Goal: Task Accomplishment & Management: Use online tool/utility

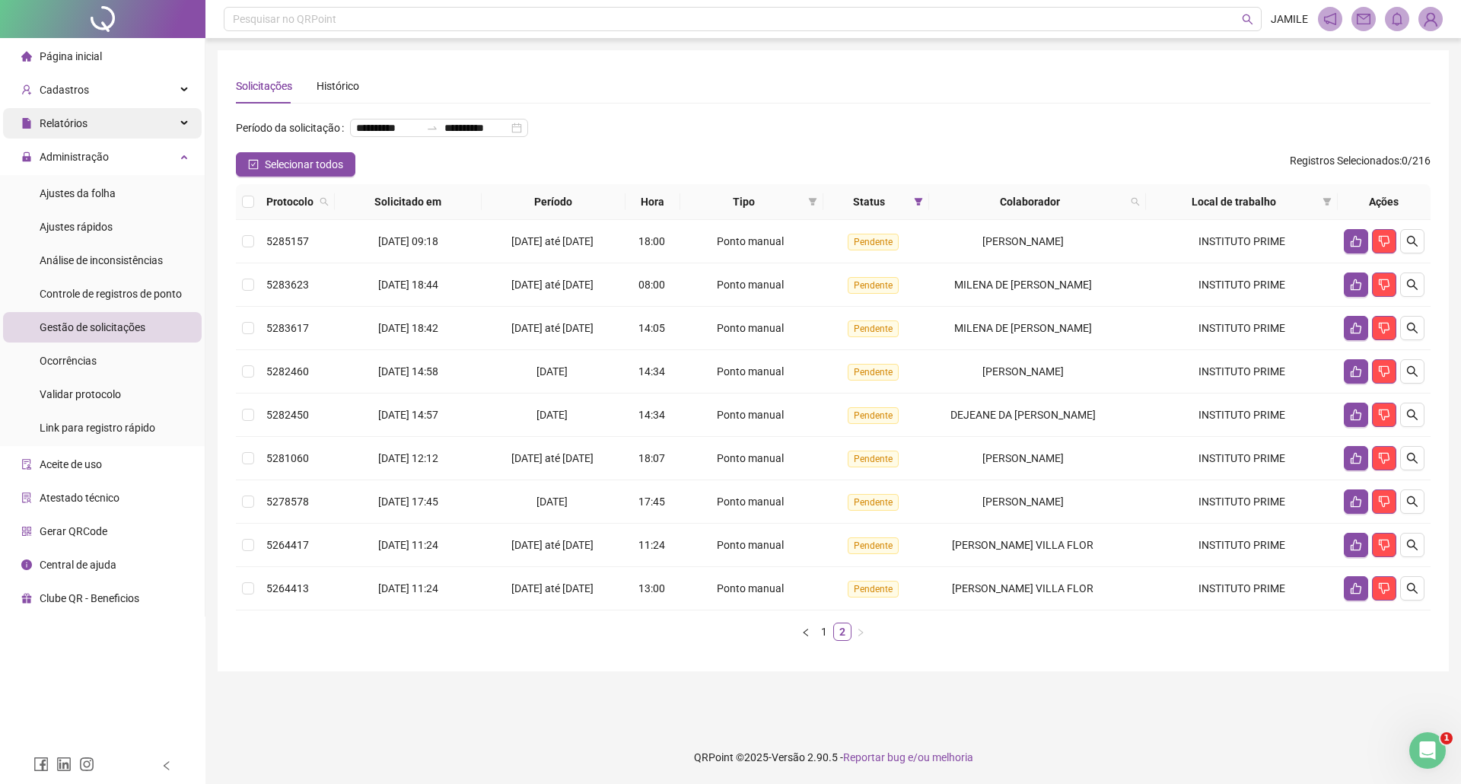
click at [129, 117] on div "Relatórios" at bounding box center [102, 123] width 199 height 30
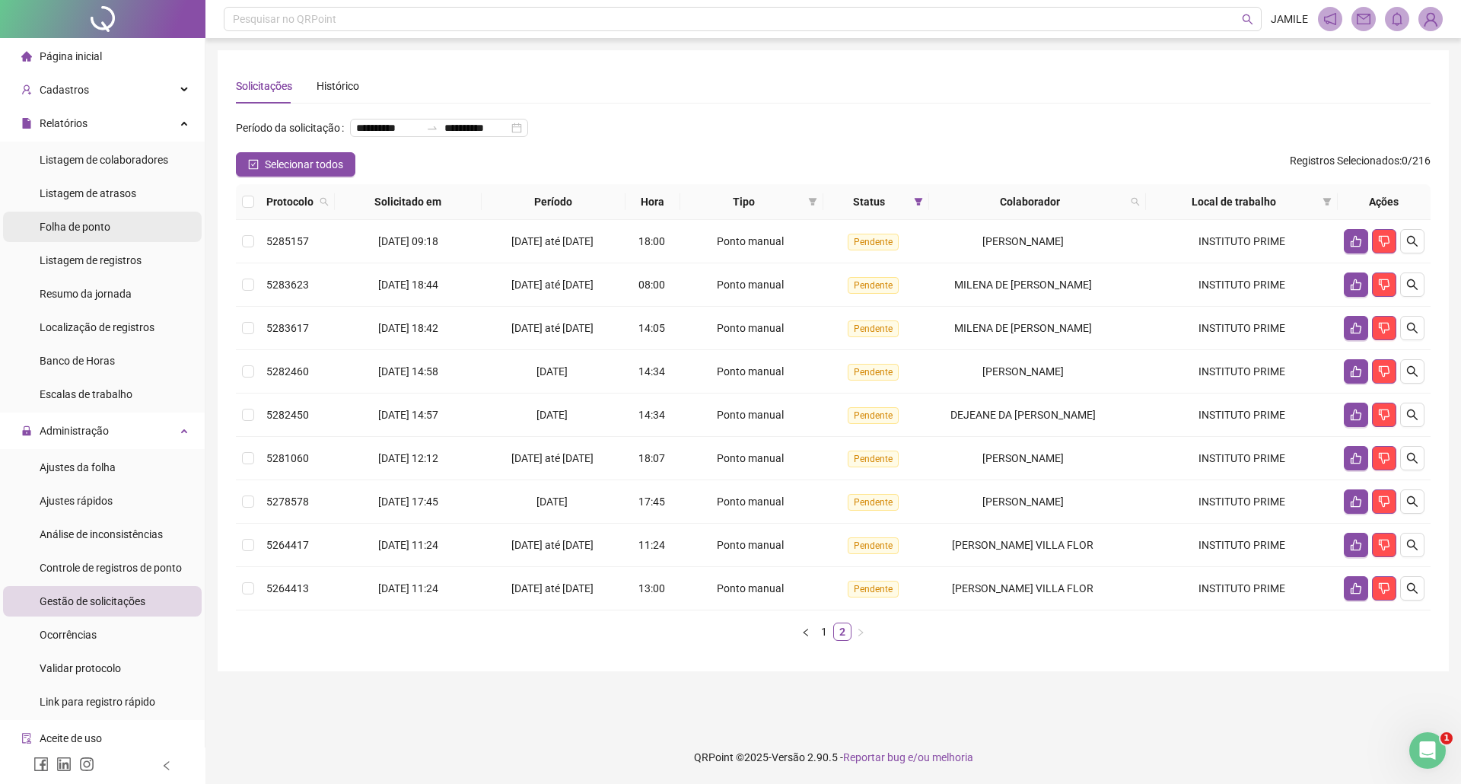
click at [101, 226] on span "Folha de ponto" at bounding box center [75, 227] width 71 height 12
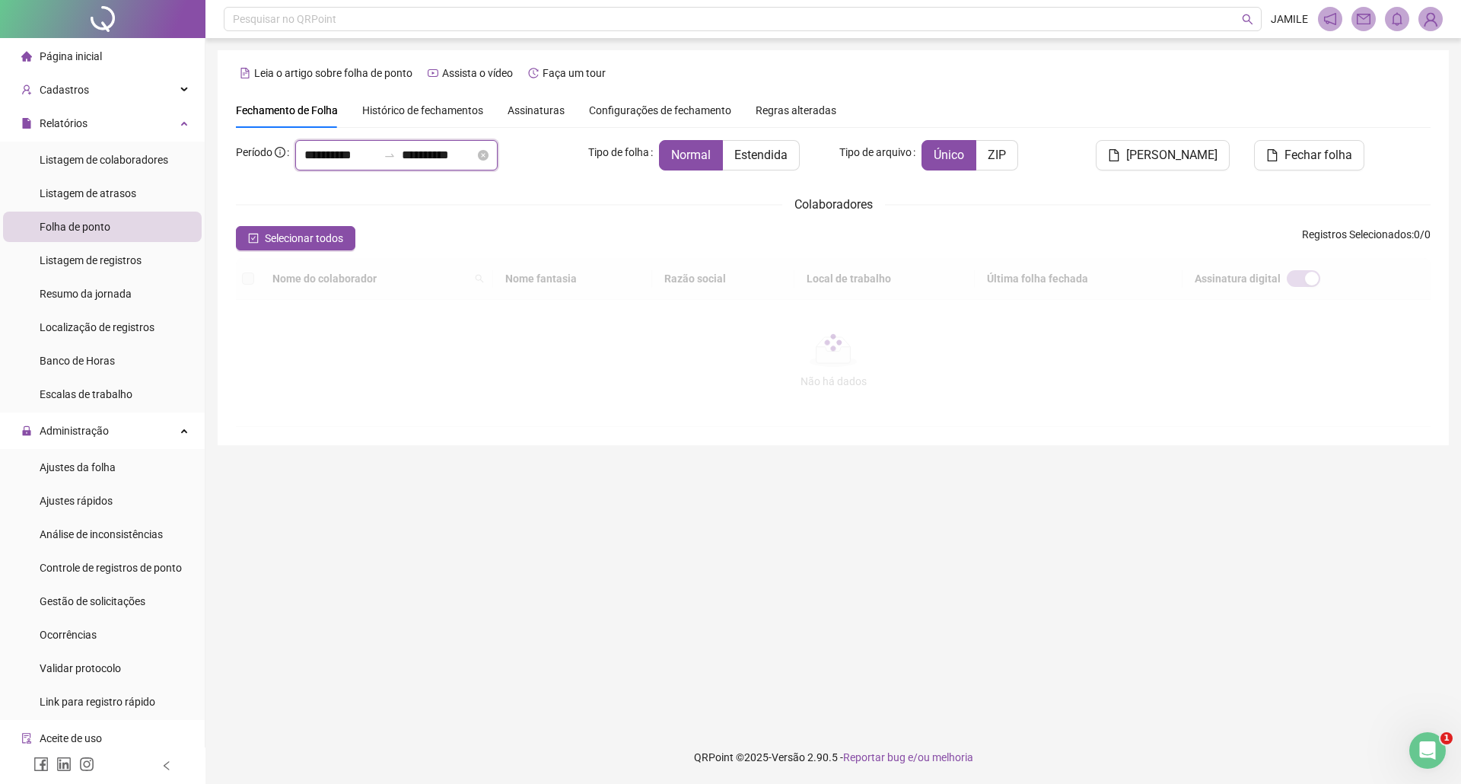
click at [321, 157] on input "**********" at bounding box center [340, 155] width 73 height 18
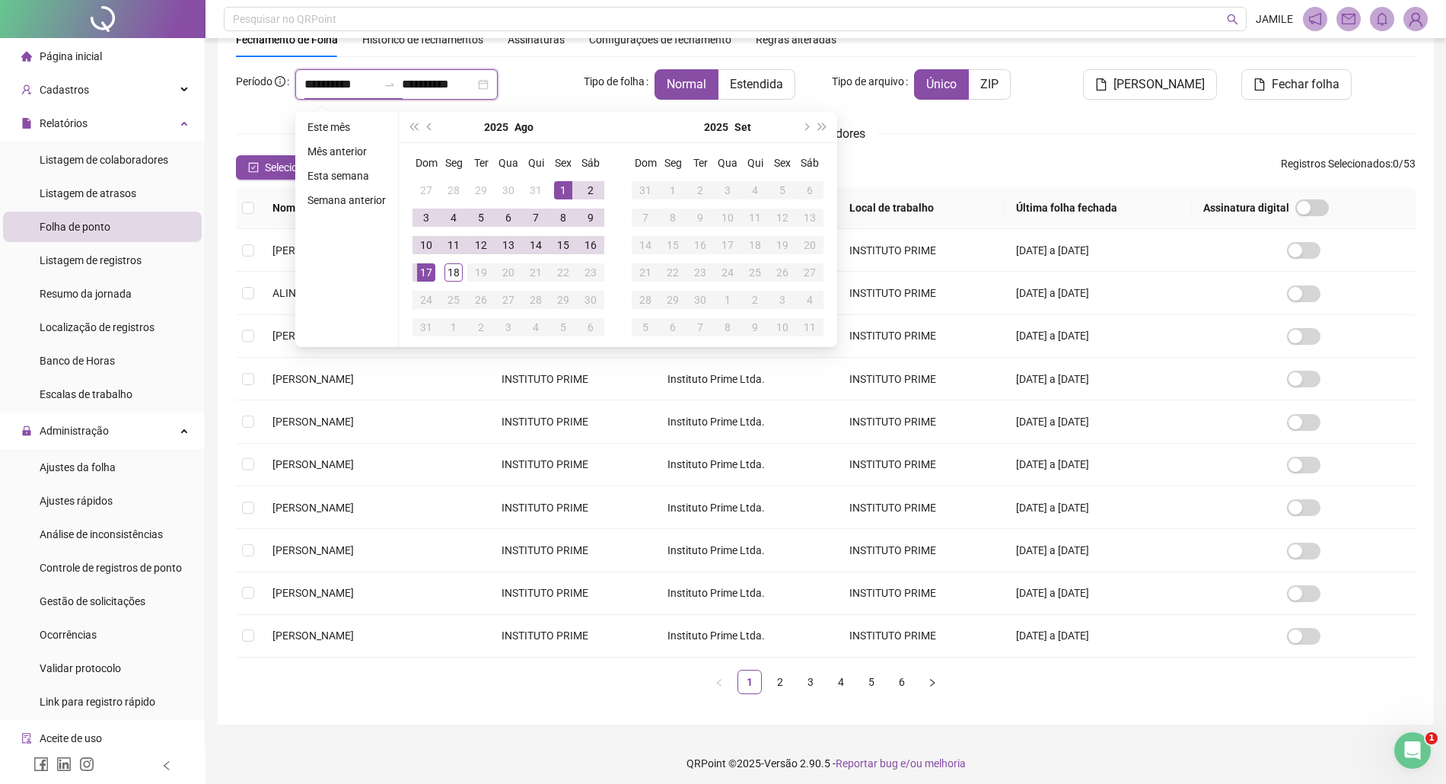
scroll to position [81, 0]
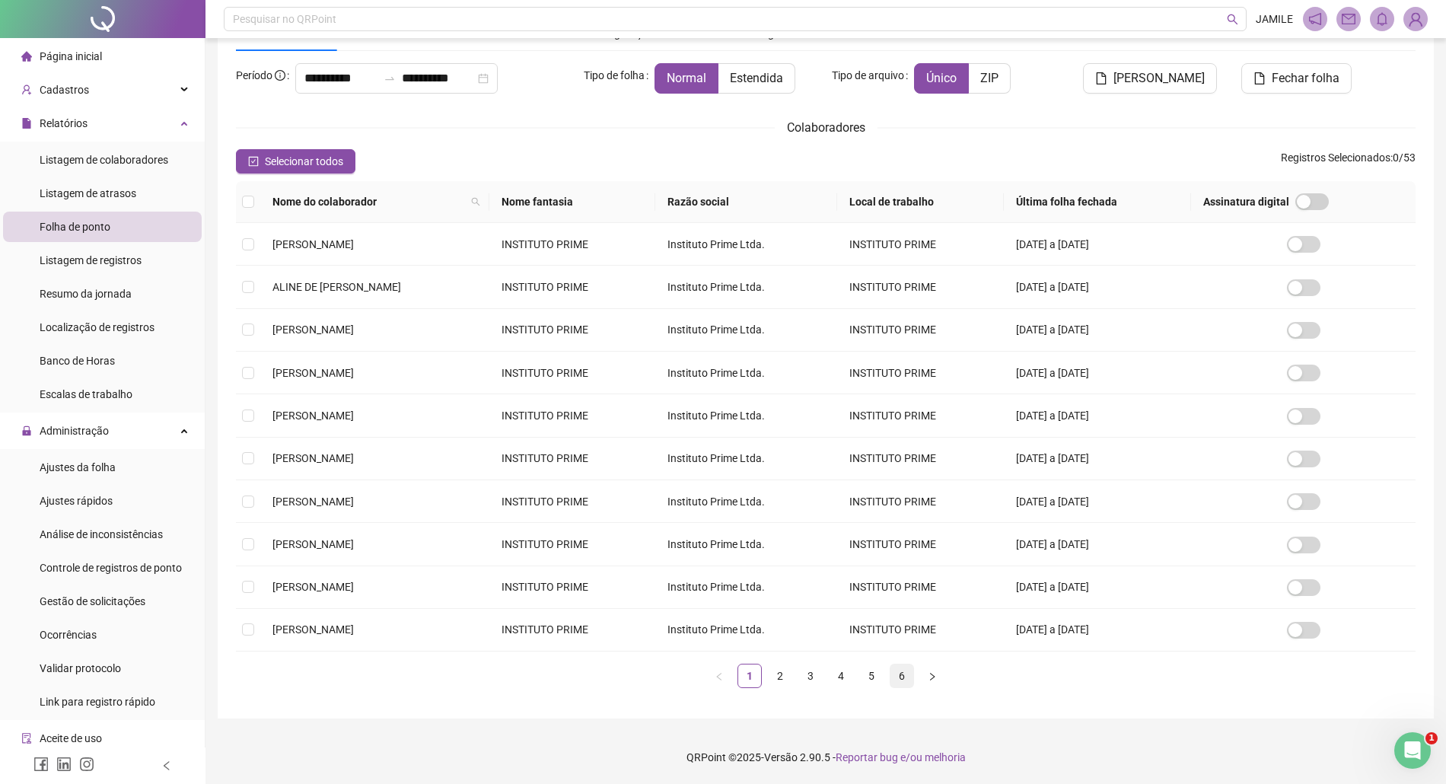
click at [896, 677] on link "6" at bounding box center [901, 675] width 23 height 23
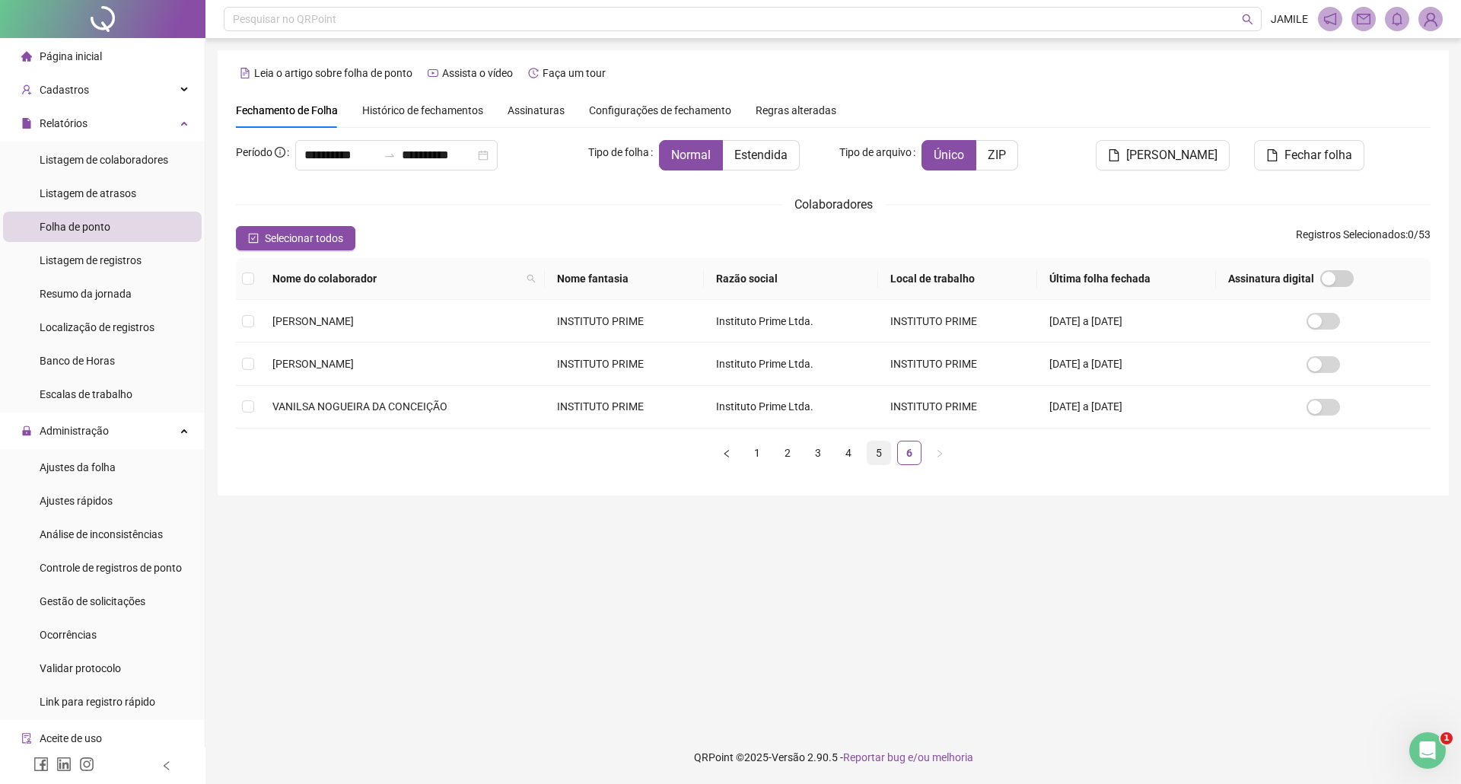
click at [881, 464] on link "5" at bounding box center [879, 452] width 23 height 23
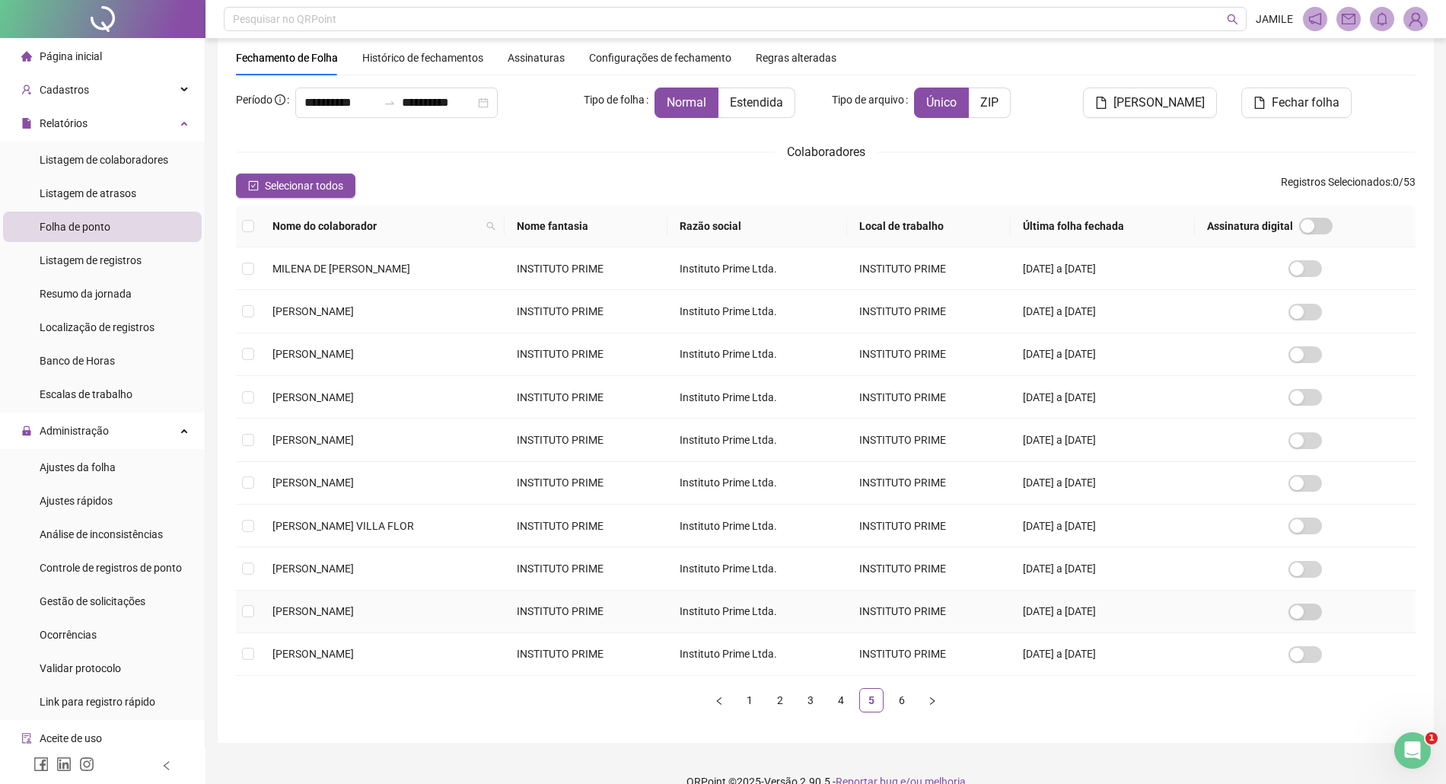
scroll to position [81, 0]
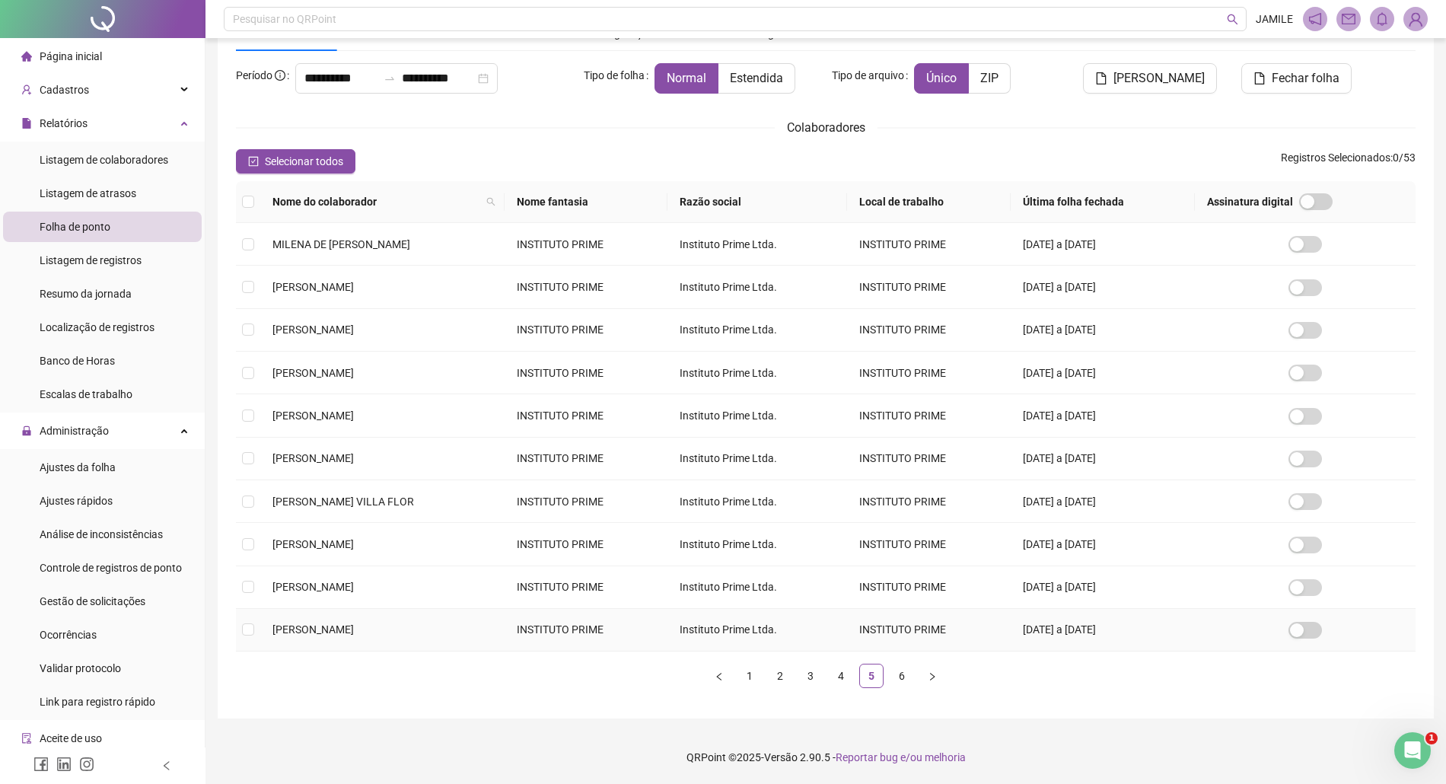
click at [259, 626] on td at bounding box center [248, 630] width 24 height 43
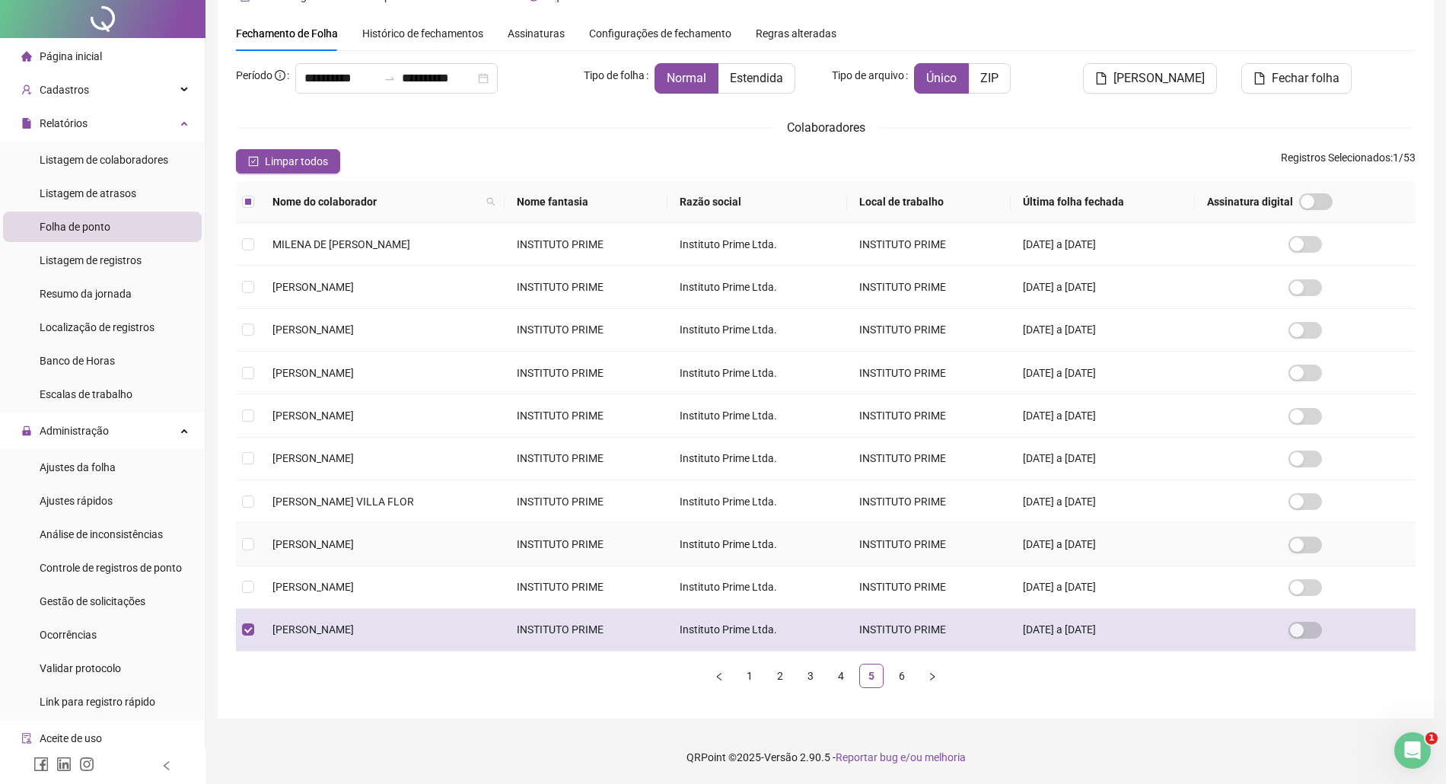
scroll to position [0, 0]
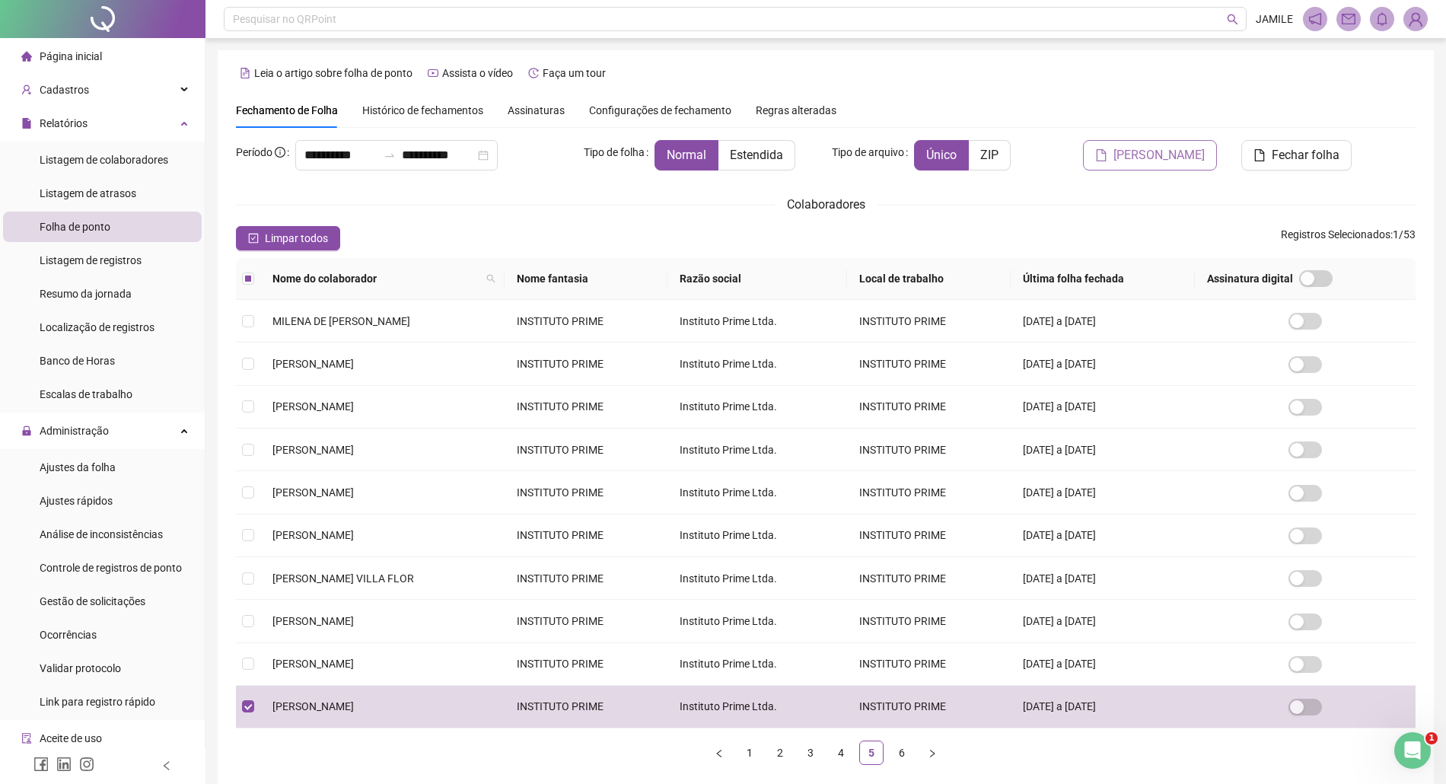
click at [1176, 159] on span "[PERSON_NAME]" at bounding box center [1158, 155] width 91 height 18
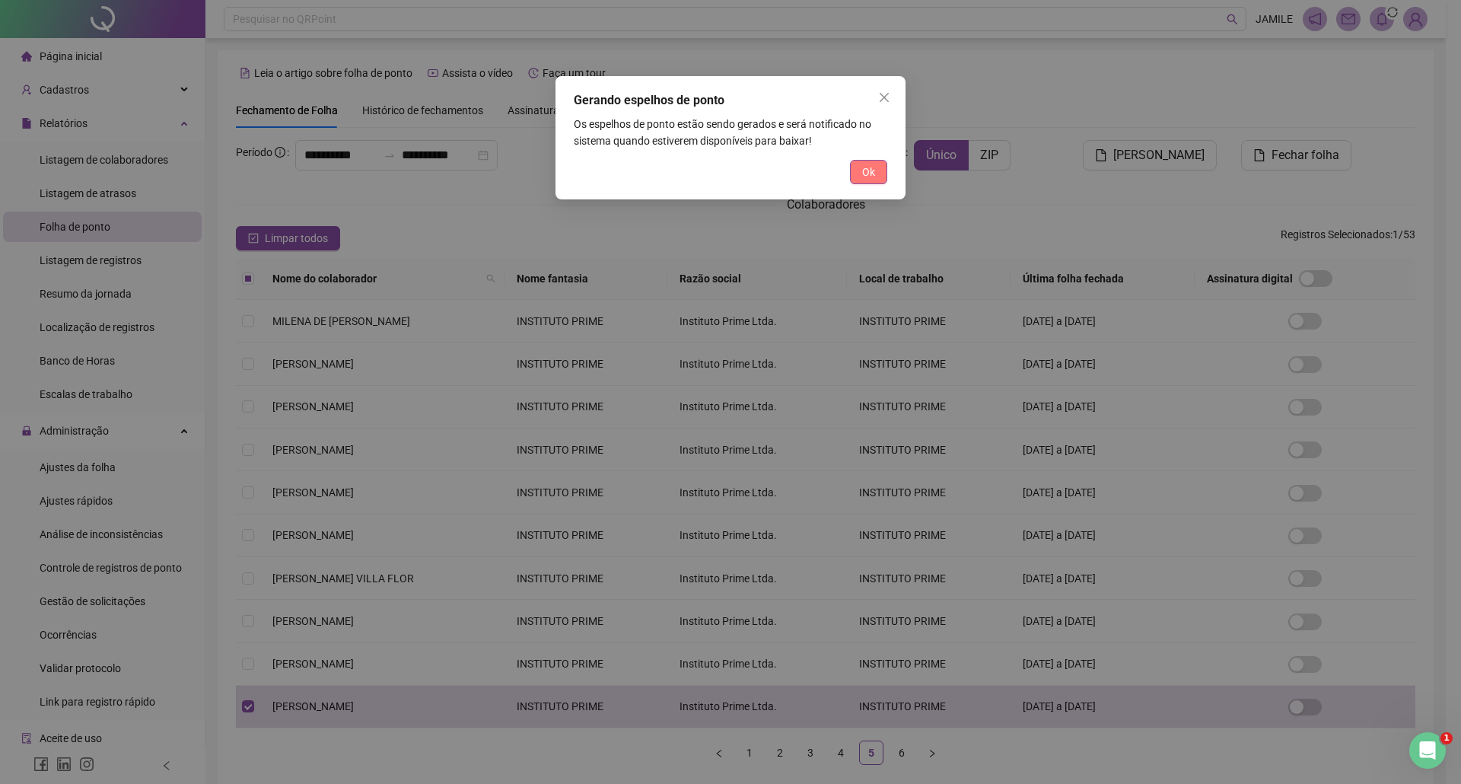
click at [862, 170] on span "Ok" at bounding box center [868, 172] width 13 height 17
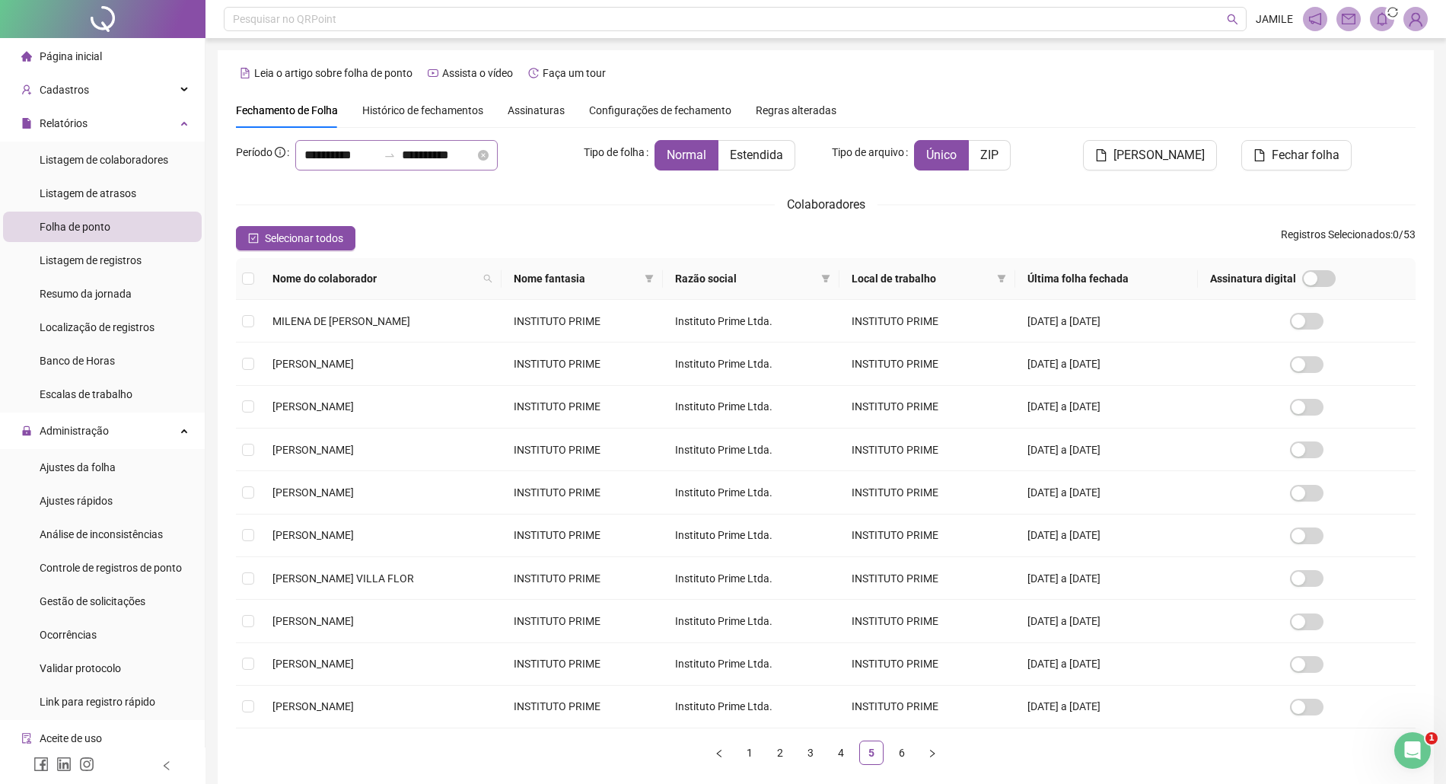
click at [352, 144] on div "**********" at bounding box center [396, 155] width 202 height 30
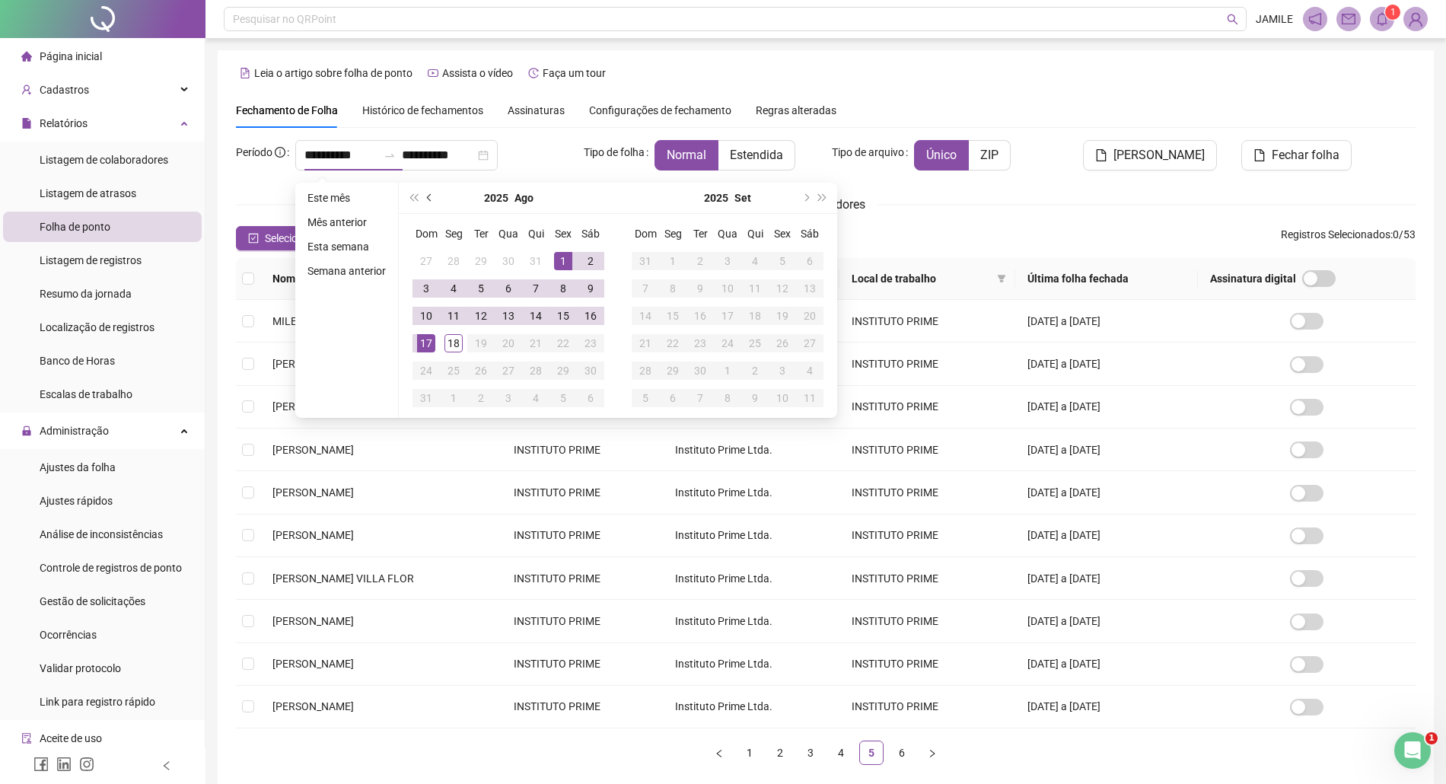
click at [433, 195] on button "prev-year" at bounding box center [430, 198] width 17 height 30
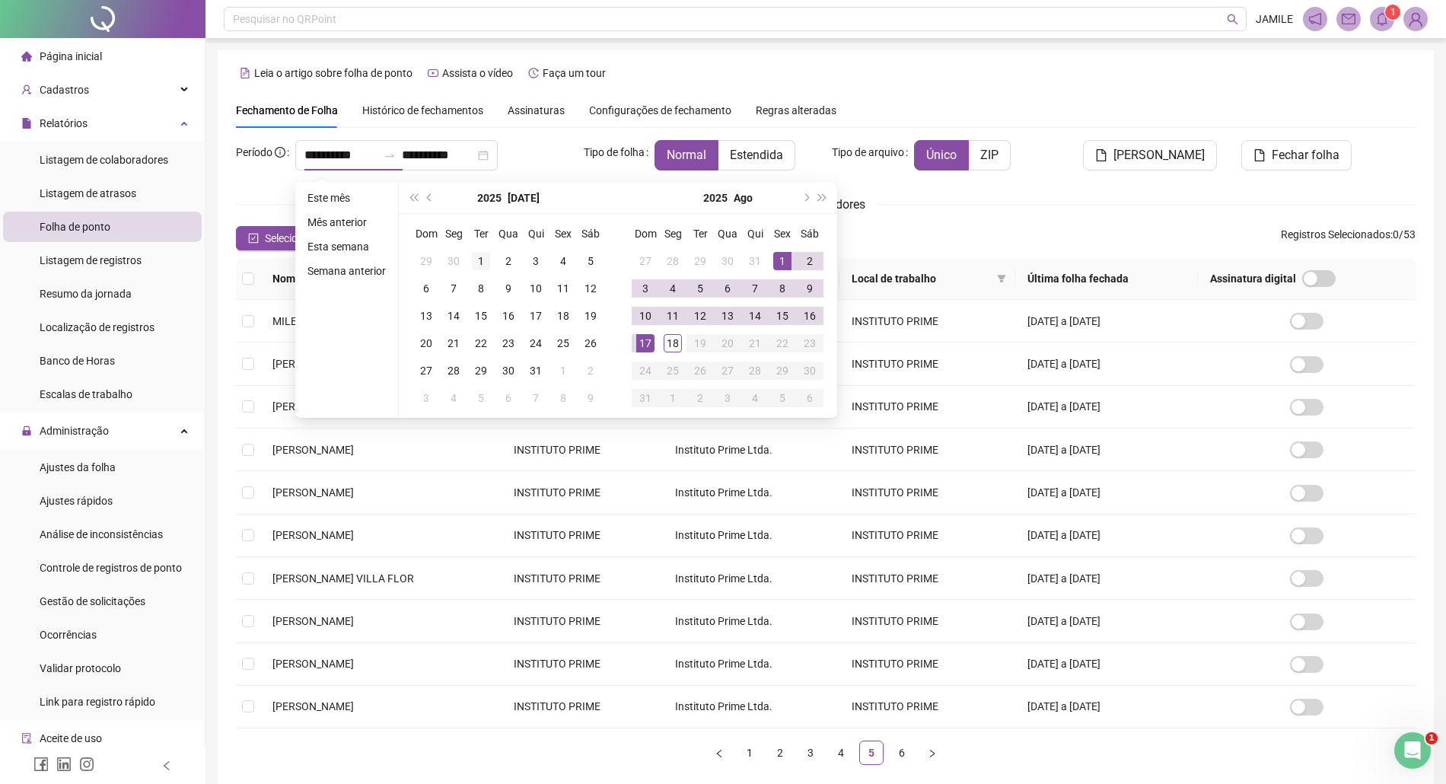
type input "**********"
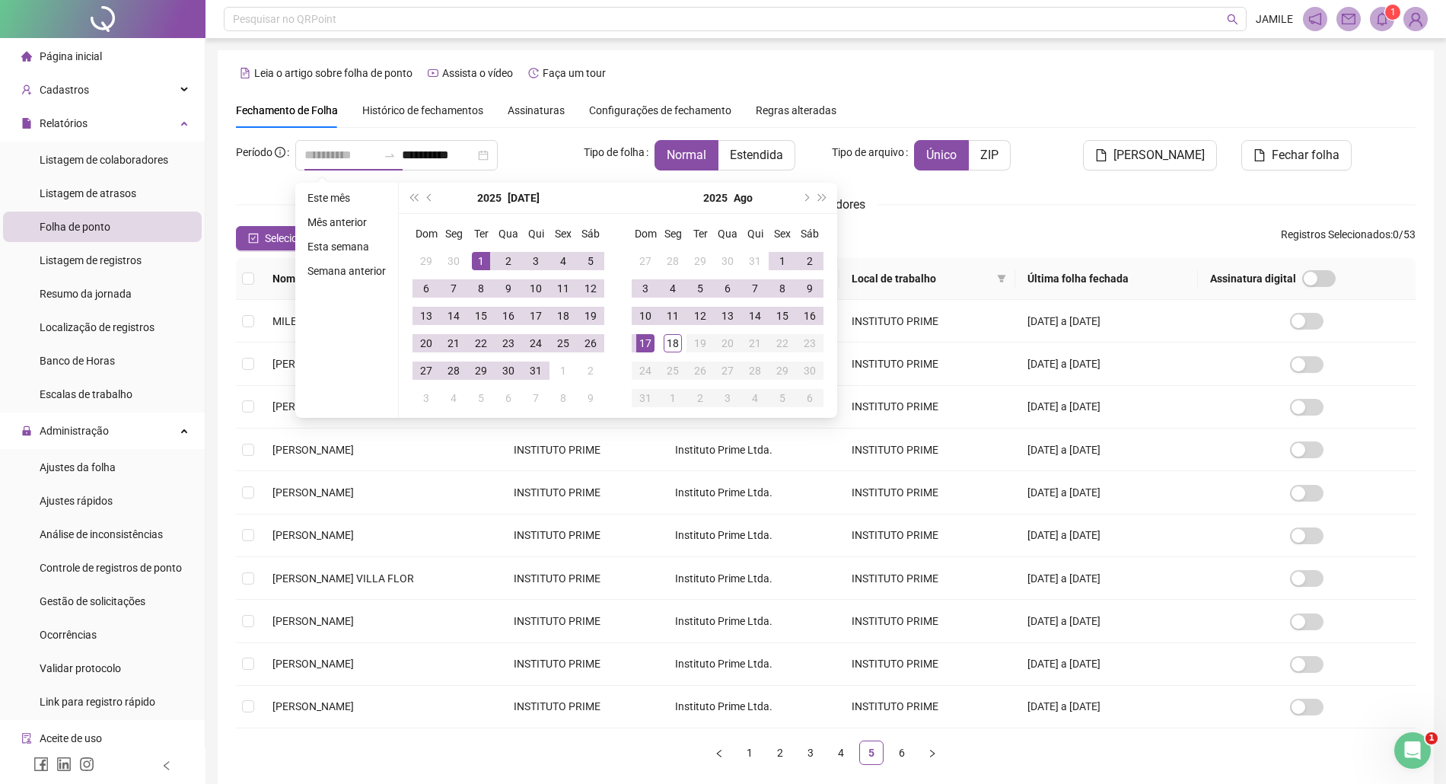
click at [478, 254] on div "1" at bounding box center [481, 261] width 18 height 18
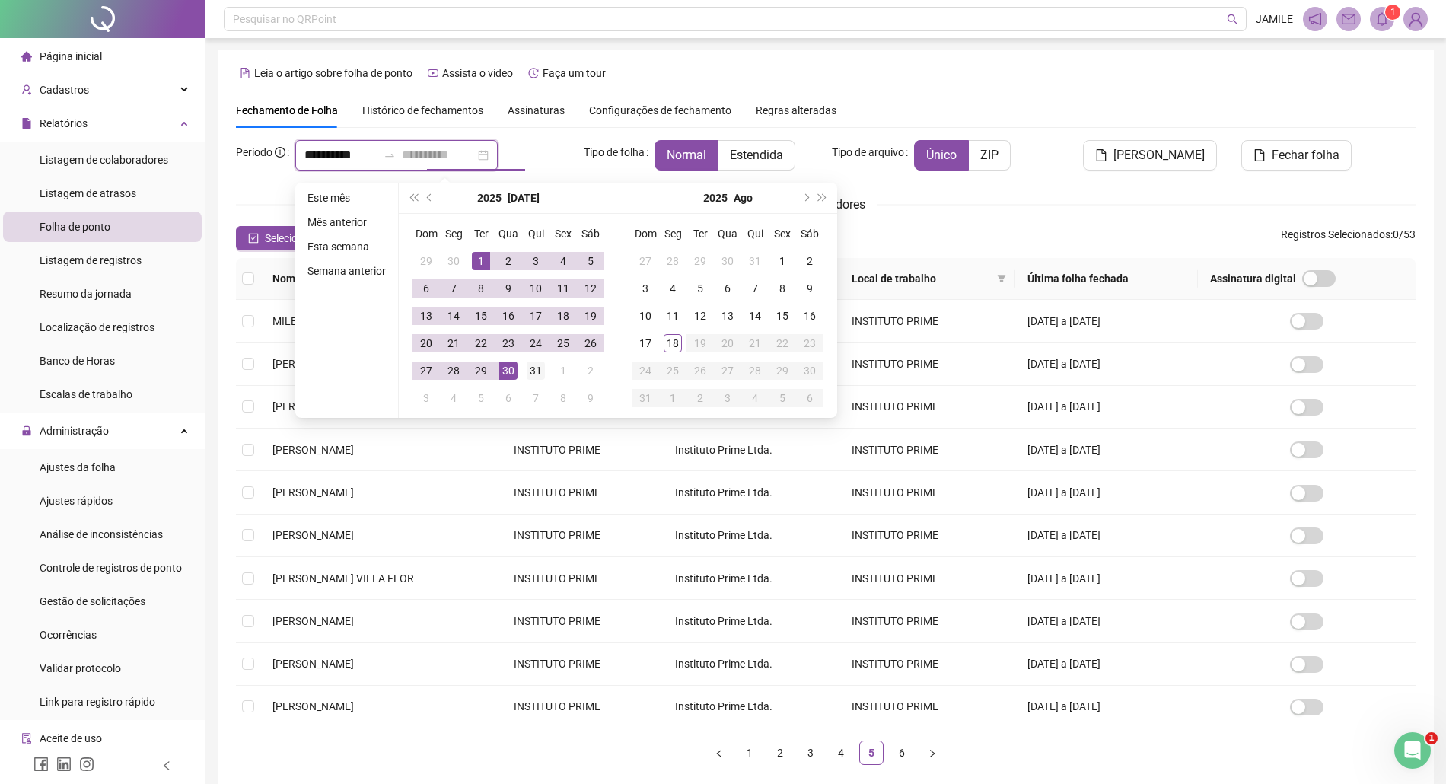
type input "**********"
click at [533, 364] on div "31" at bounding box center [536, 370] width 18 height 18
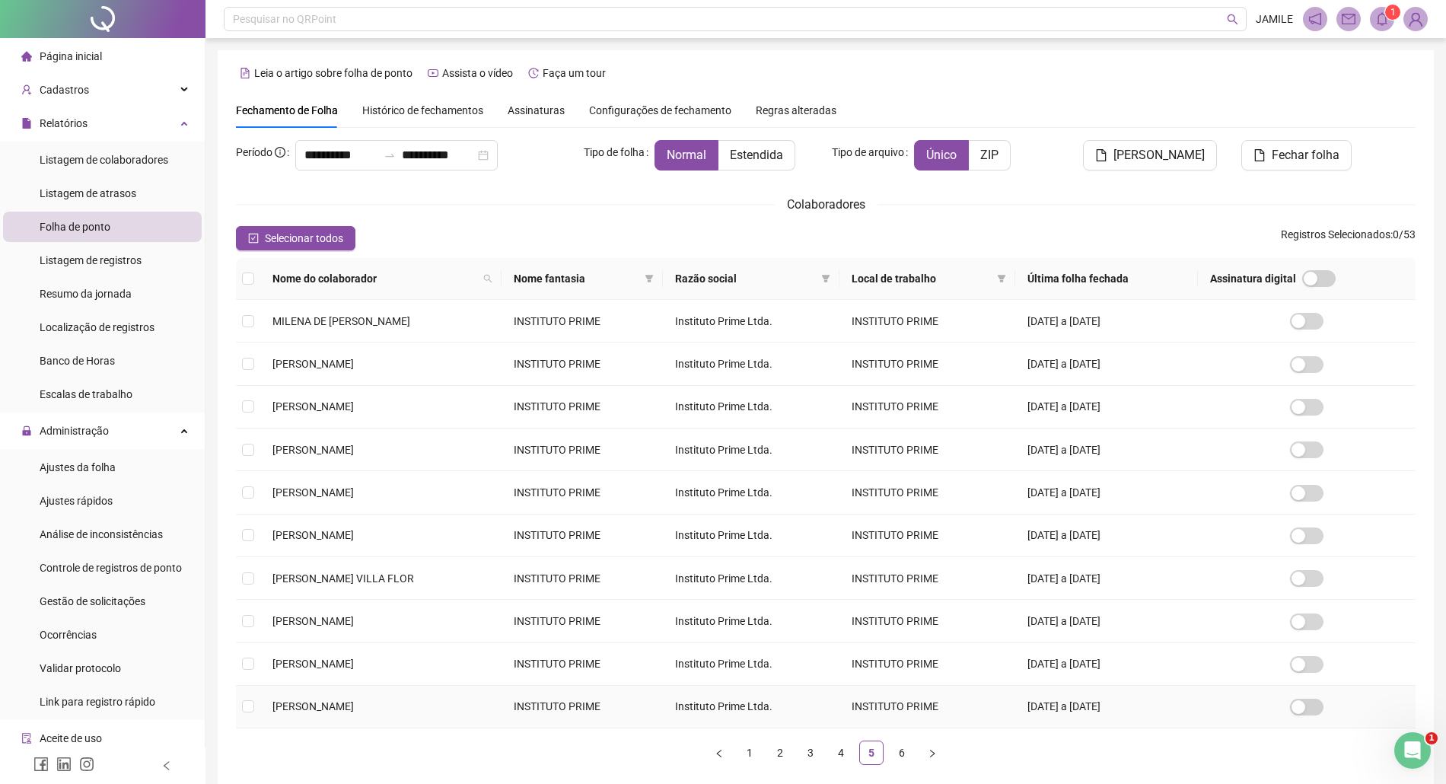
click at [257, 710] on td at bounding box center [248, 707] width 24 height 43
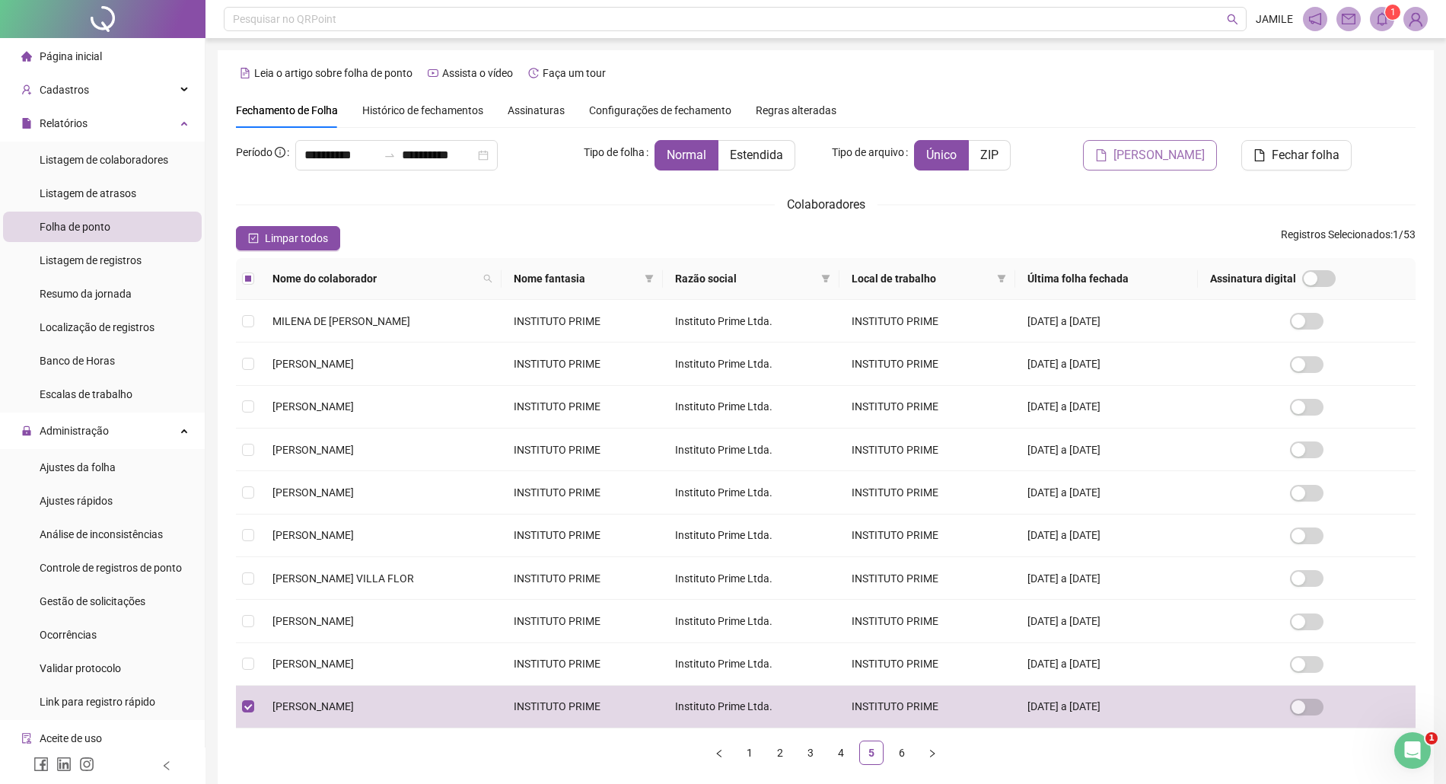
click at [1151, 165] on button "[PERSON_NAME]" at bounding box center [1150, 155] width 134 height 30
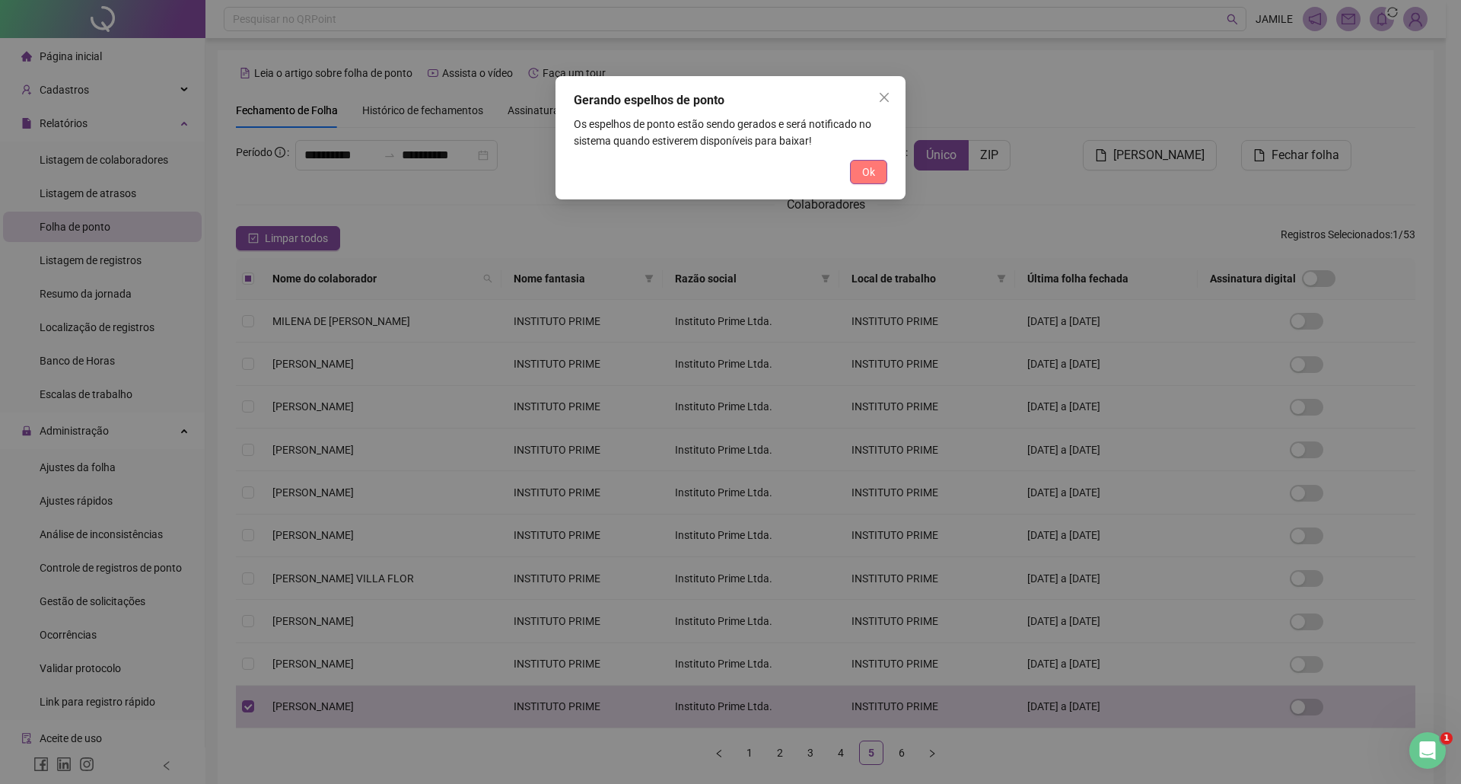
click at [883, 170] on button "Ok" at bounding box center [868, 172] width 37 height 24
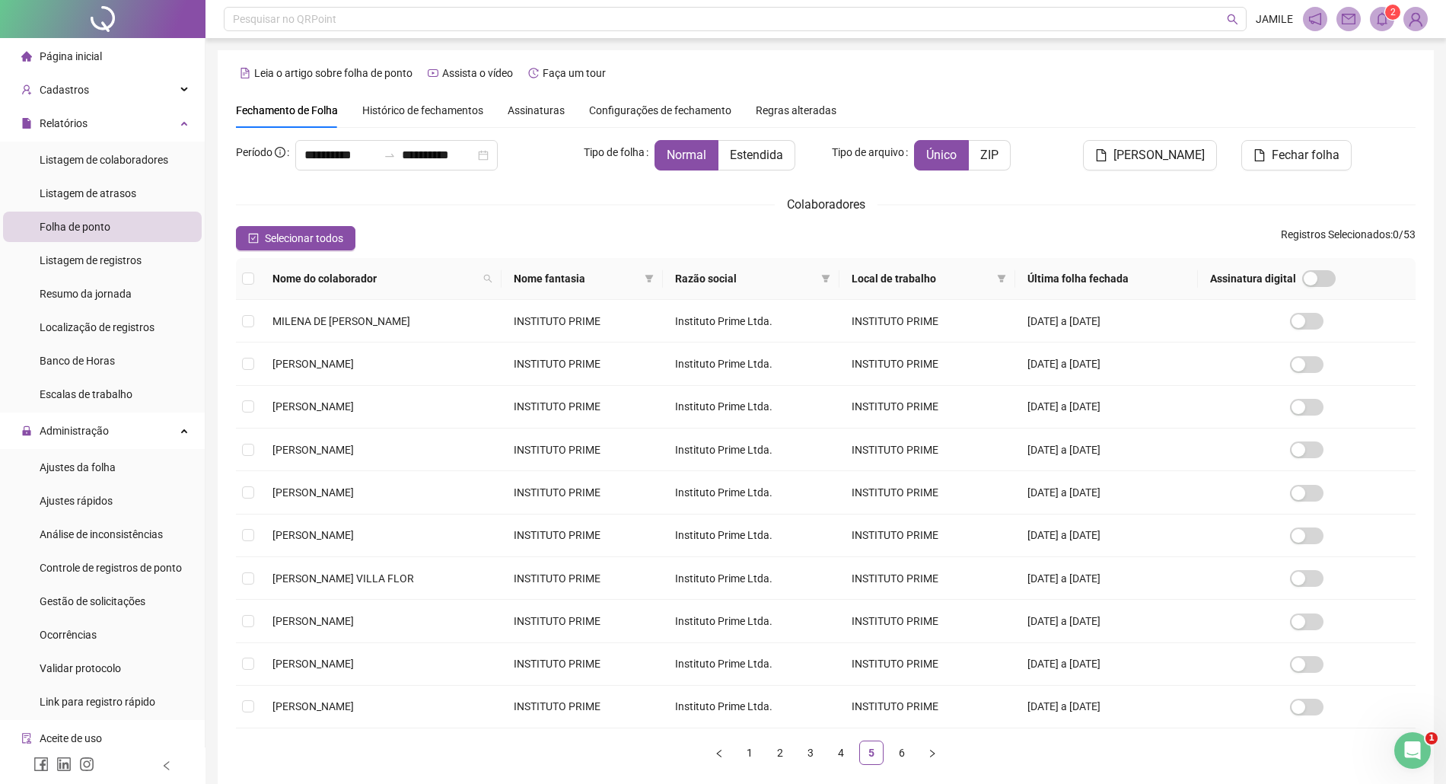
click at [1382, 21] on icon "bell" at bounding box center [1382, 19] width 14 height 14
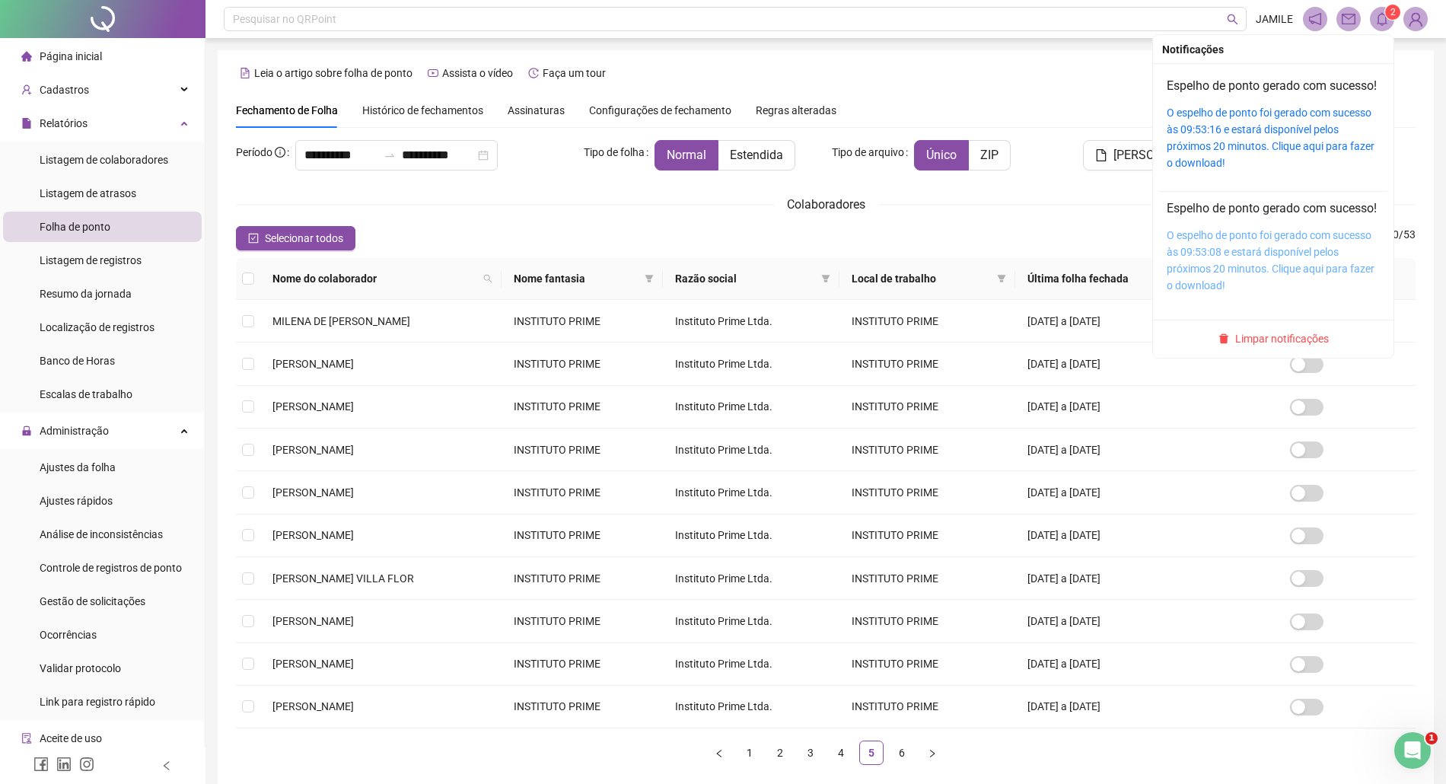
click at [1213, 269] on link "O espelho de ponto foi gerado com sucesso às 09:53:08 e estará disponível pelos…" at bounding box center [1271, 260] width 208 height 62
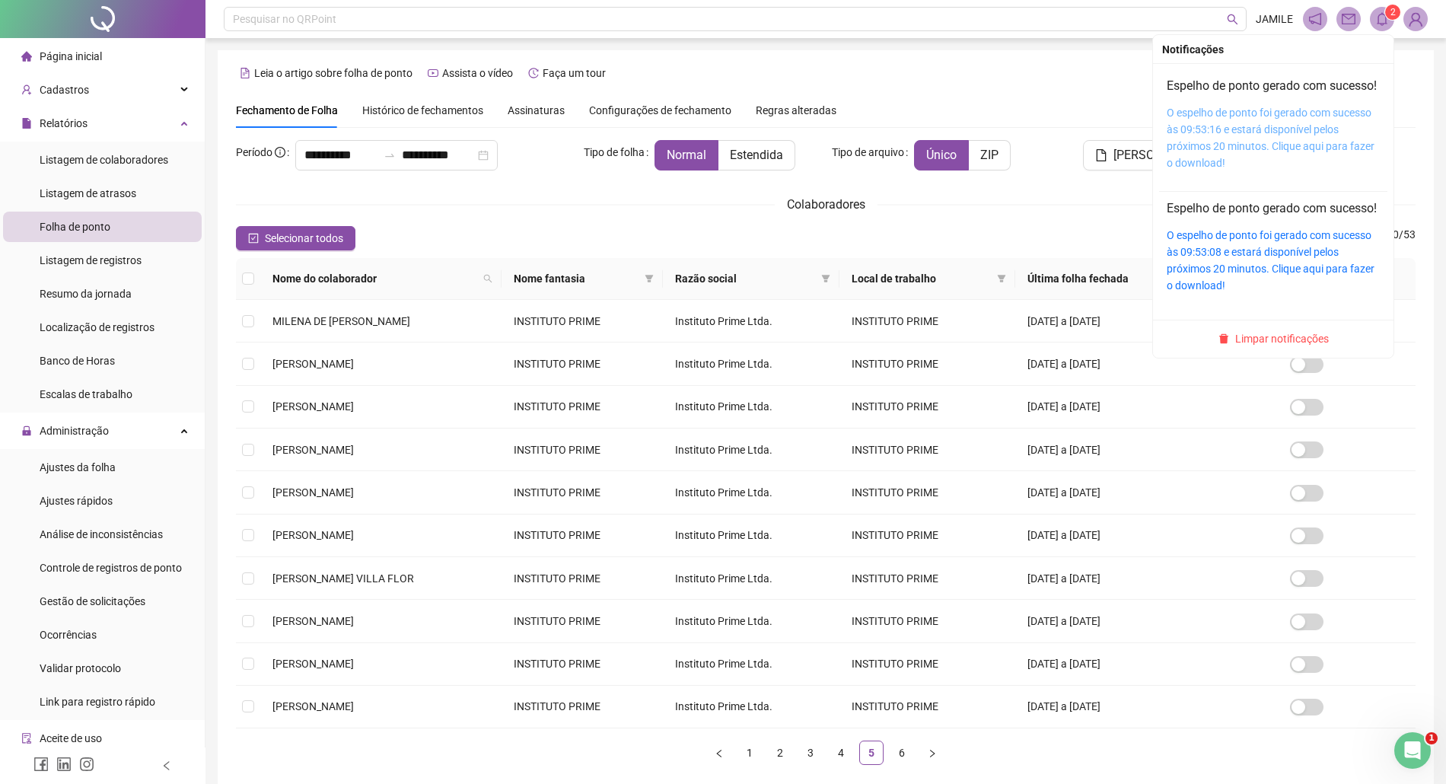
click at [1270, 125] on link "O espelho de ponto foi gerado com sucesso às 09:53:16 e estará disponível pelos…" at bounding box center [1271, 138] width 208 height 62
